Goal: Information Seeking & Learning: Learn about a topic

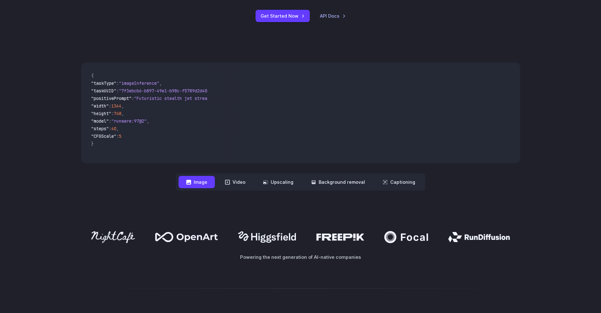
scroll to position [189, 0]
click at [233, 186] on button "Video" at bounding box center [235, 181] width 36 height 12
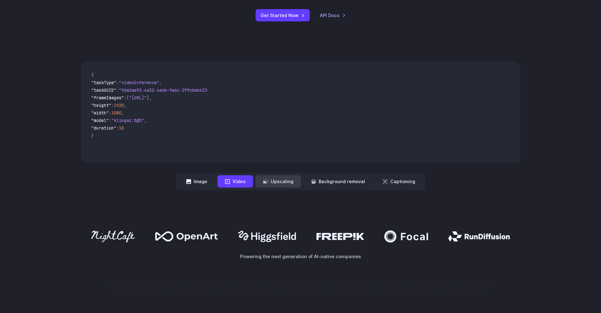
click at [279, 187] on button "Upscaling" at bounding box center [278, 181] width 45 height 12
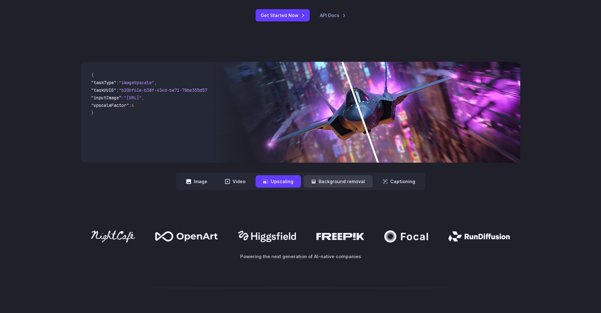
click at [334, 180] on button "Background removal" at bounding box center [338, 181] width 69 height 12
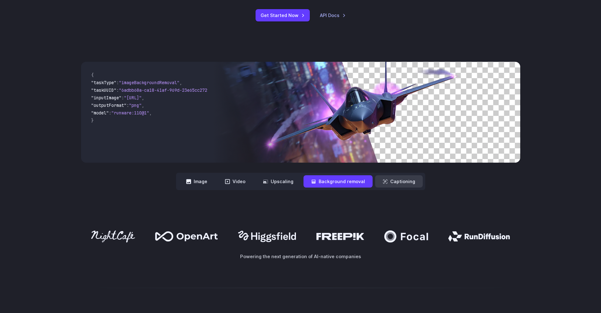
click at [396, 181] on button "Captioning" at bounding box center [399, 181] width 48 height 12
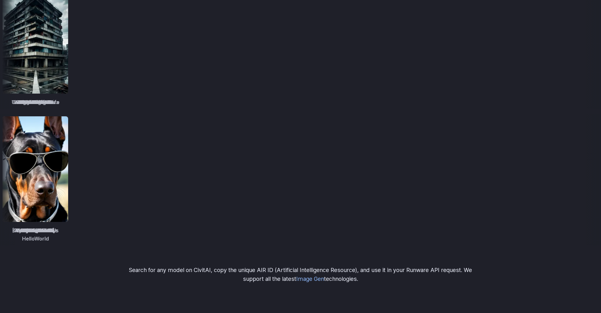
scroll to position [871, 0]
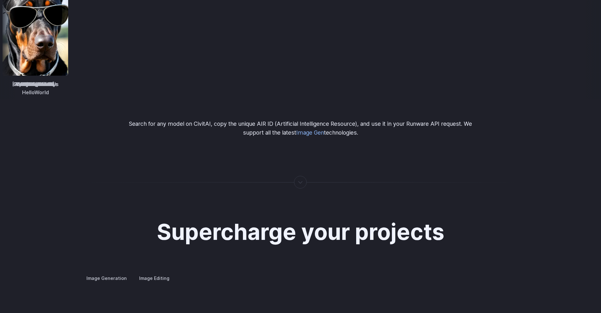
scroll to position [1136, 0]
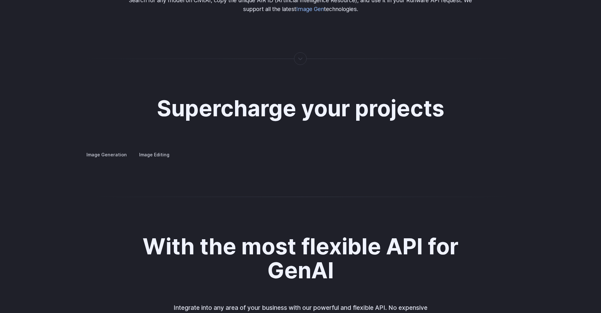
click at [0, 0] on summary "Concept design" at bounding box center [0, 0] width 0 height 0
click at [0, 0] on summary "Creative styling" at bounding box center [0, 0] width 0 height 0
click at [0, 0] on details "Creative styling Generate fun, unique images without photo editing or graphic d…" at bounding box center [0, 0] width 0 height 0
click at [0, 0] on summary "Architecture" at bounding box center [0, 0] width 0 height 0
click at [0, 0] on summary "Product design" at bounding box center [0, 0] width 0 height 0
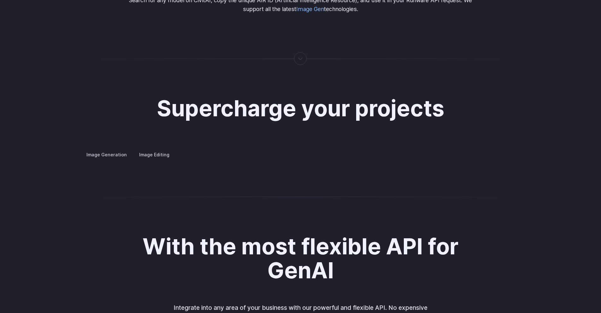
click at [0, 0] on summary "Personalized assets" at bounding box center [0, 0] width 0 height 0
click at [0, 0] on summary "Product design" at bounding box center [0, 0] width 0 height 0
click at [144, 150] on label "Image Editing" at bounding box center [154, 154] width 41 height 11
click at [0, 0] on summary "Inpainting" at bounding box center [0, 0] width 0 height 0
click at [0, 0] on summary "Outpainting" at bounding box center [0, 0] width 0 height 0
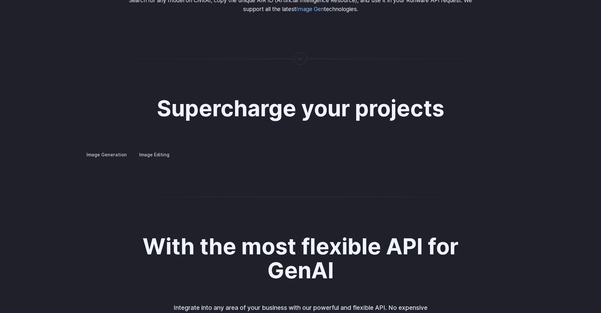
click at [0, 0] on summary "Upscaling" at bounding box center [0, 0] width 0 height 0
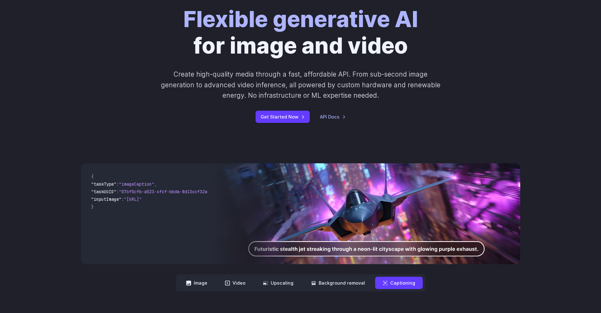
scroll to position [0, 0]
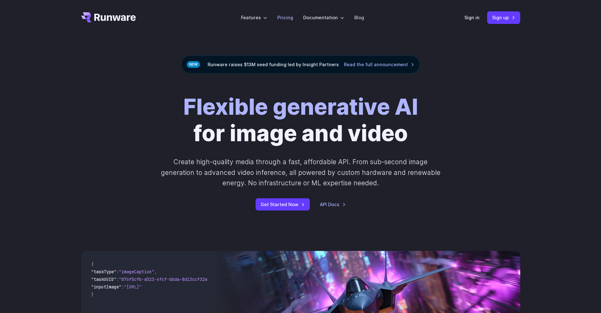
click at [285, 16] on link "Pricing" at bounding box center [285, 17] width 16 height 7
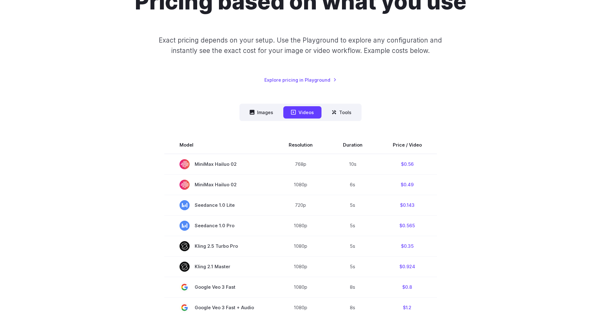
scroll to position [76, 0]
